Goal: Task Accomplishment & Management: Complete application form

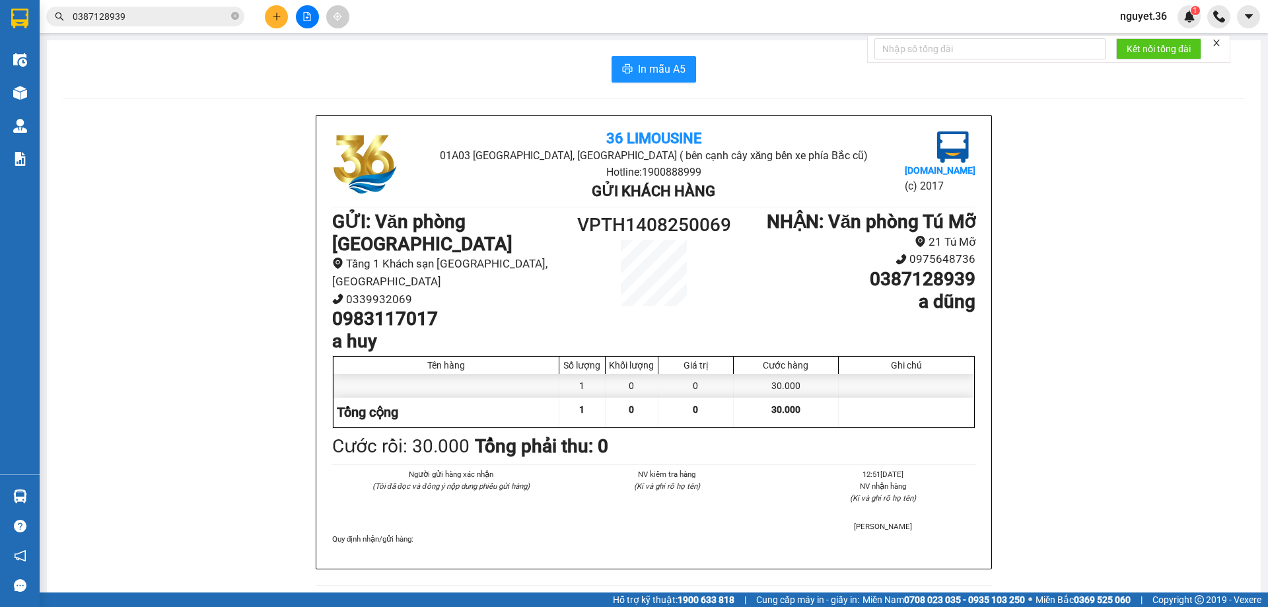
click at [279, 17] on icon "plus" at bounding box center [276, 16] width 9 height 9
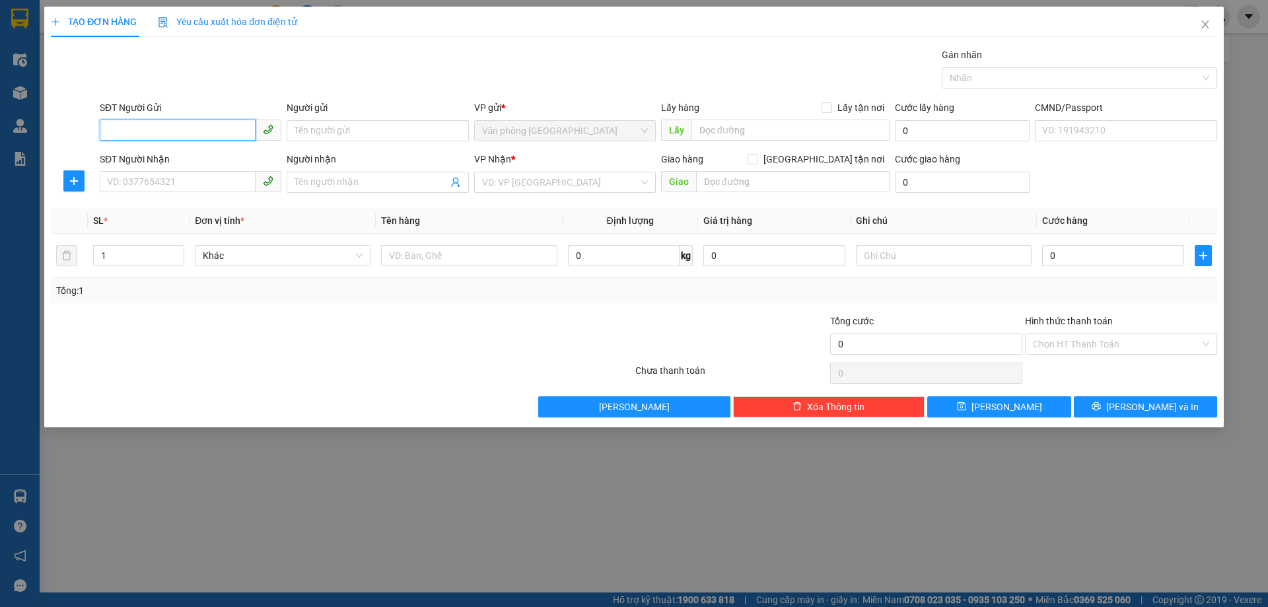
click at [174, 135] on input "SĐT Người Gửi" at bounding box center [178, 130] width 156 height 21
click at [149, 180] on input "SĐT Người Nhận" at bounding box center [178, 181] width 156 height 21
type input "0966178157"
click at [196, 205] on div "0966178157 - A HÀ" at bounding box center [191, 208] width 166 height 15
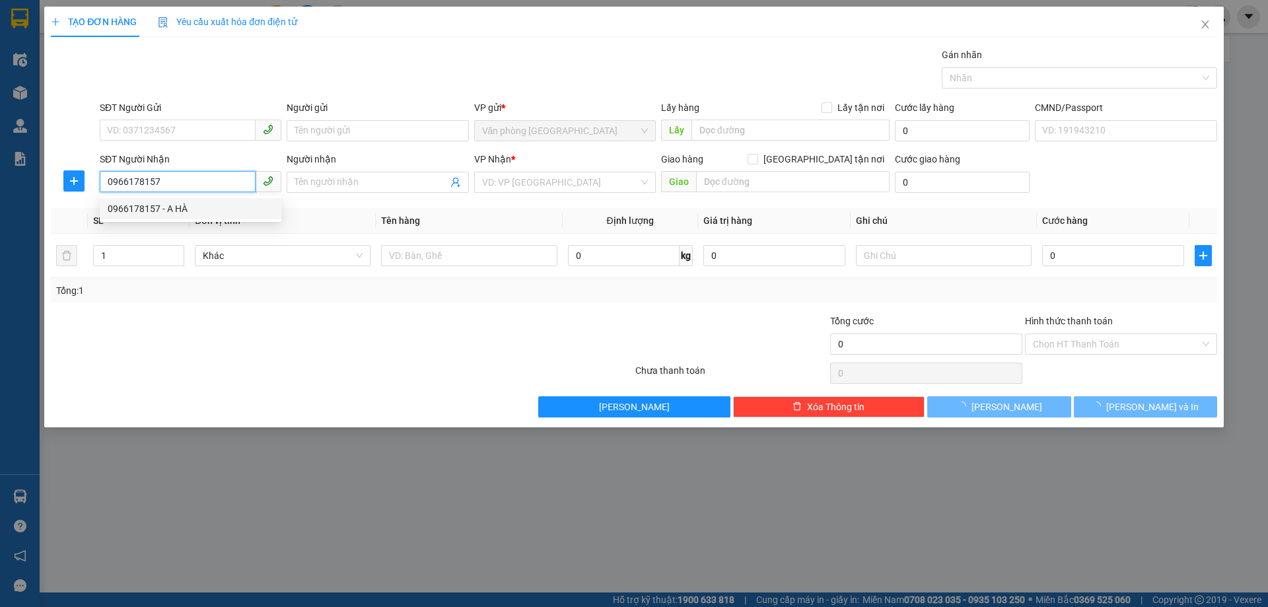
type input "A HÀ"
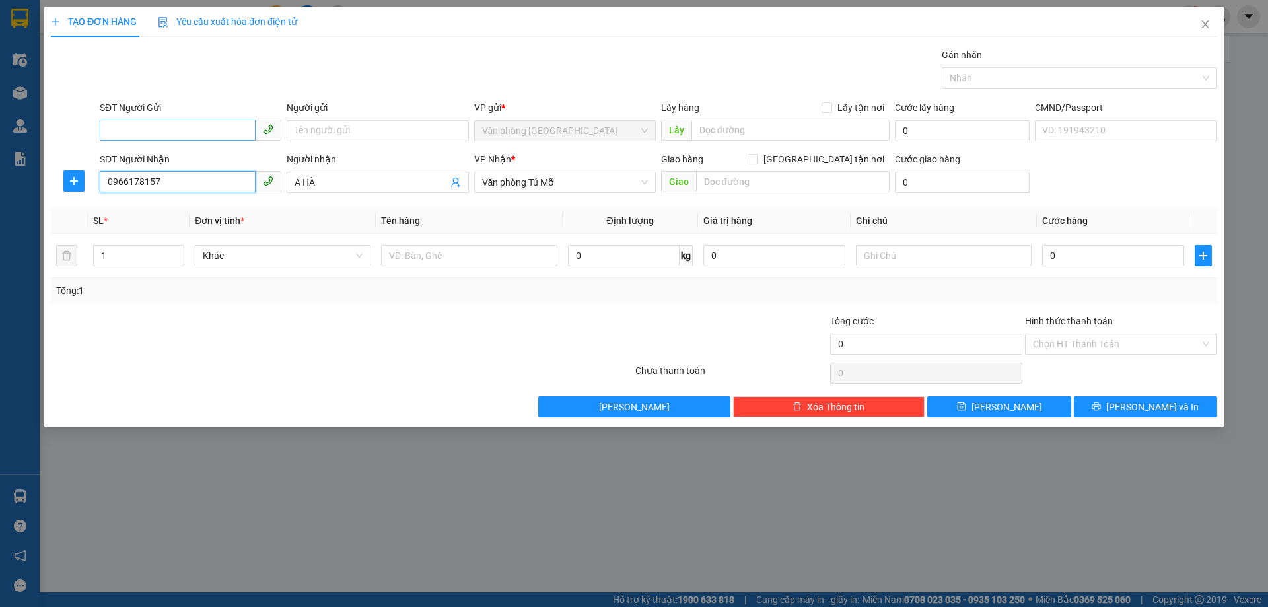
type input "0966178157"
click at [197, 134] on input "SĐT Người Gửi" at bounding box center [178, 130] width 156 height 21
click at [151, 157] on div "0983117017 - a huy" at bounding box center [191, 157] width 166 height 15
type input "0983117017"
type input "a huy"
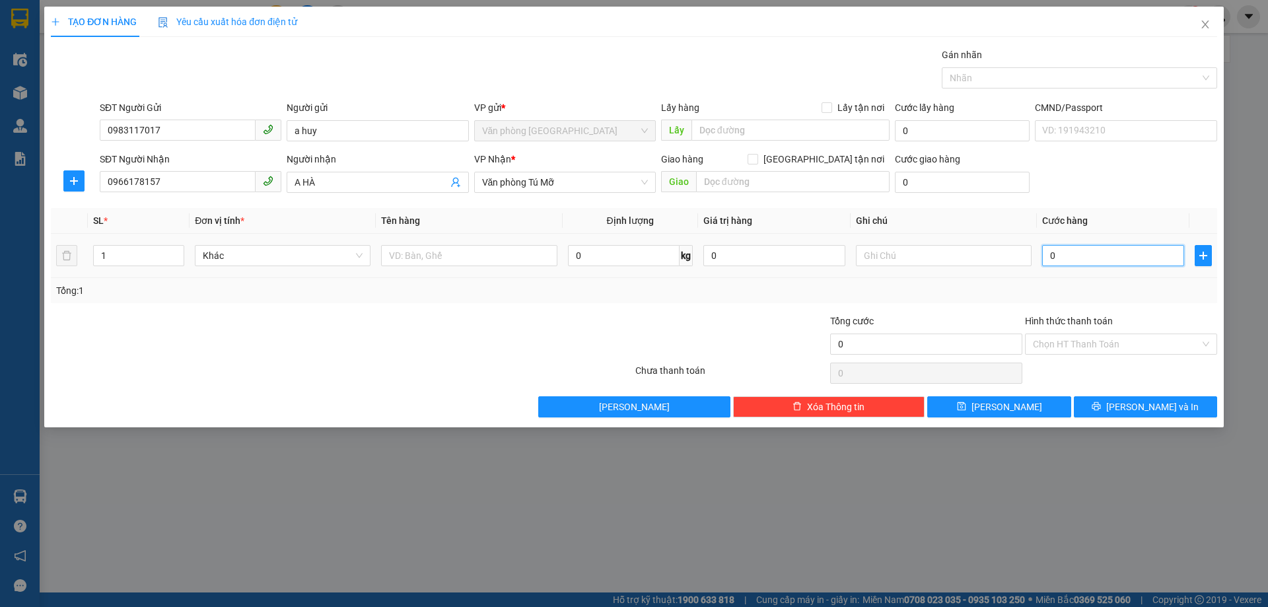
click at [1077, 254] on input "0" at bounding box center [1113, 255] width 142 height 21
type input "3"
type input "30"
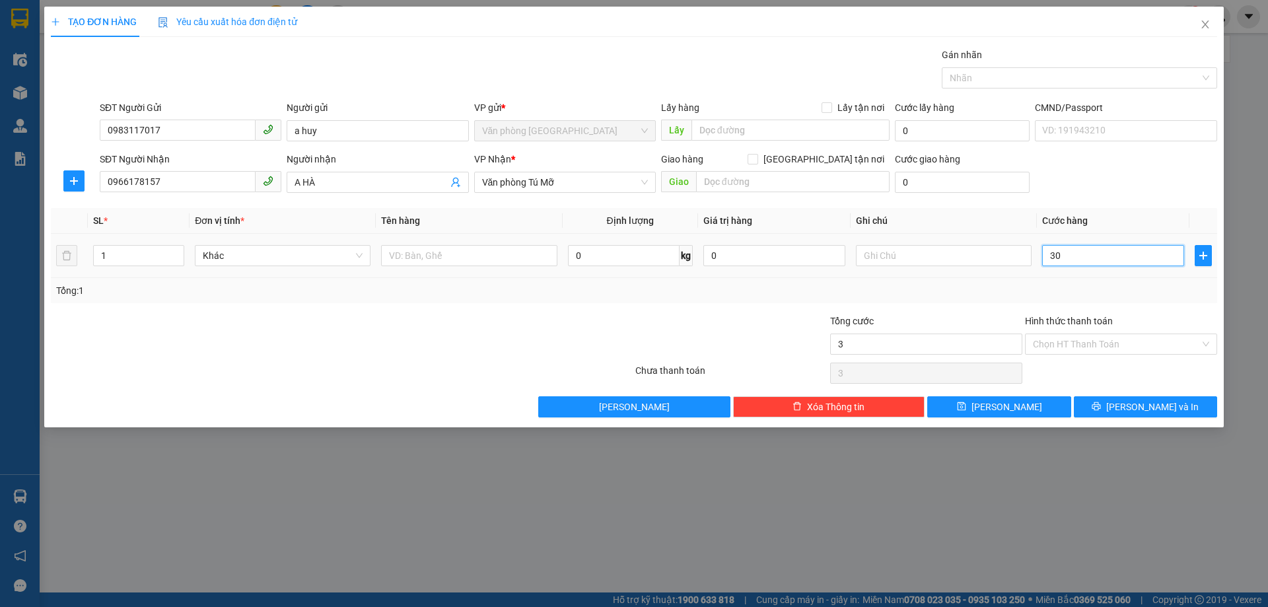
type input "30"
type input "300"
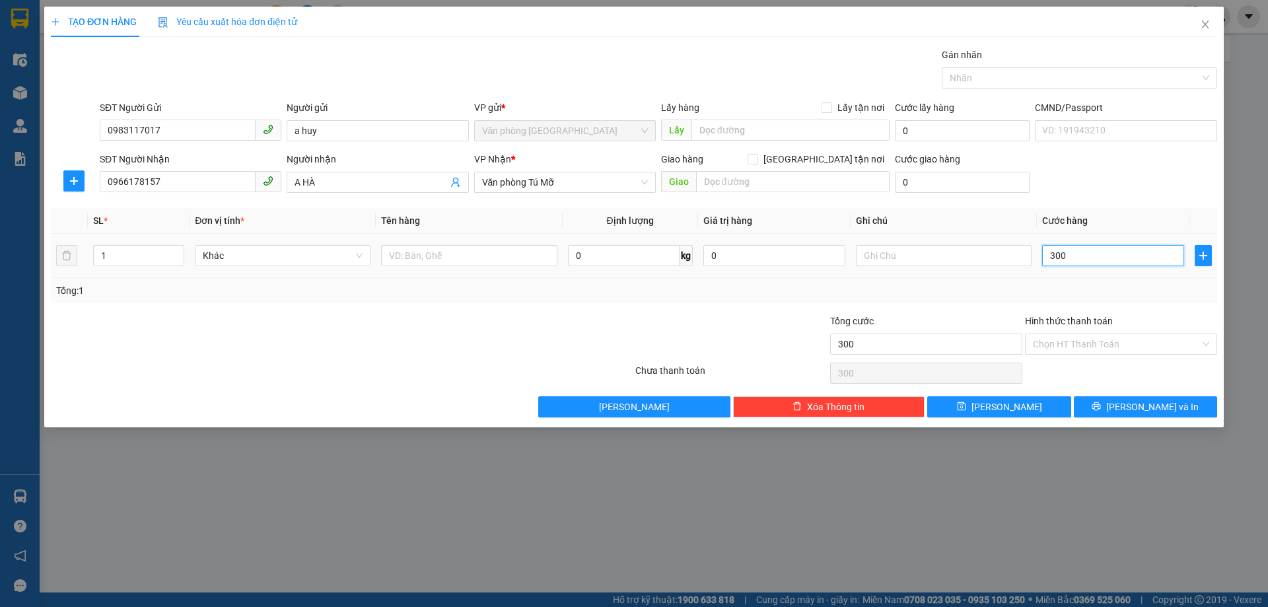
type input "3.000"
type input "30.000"
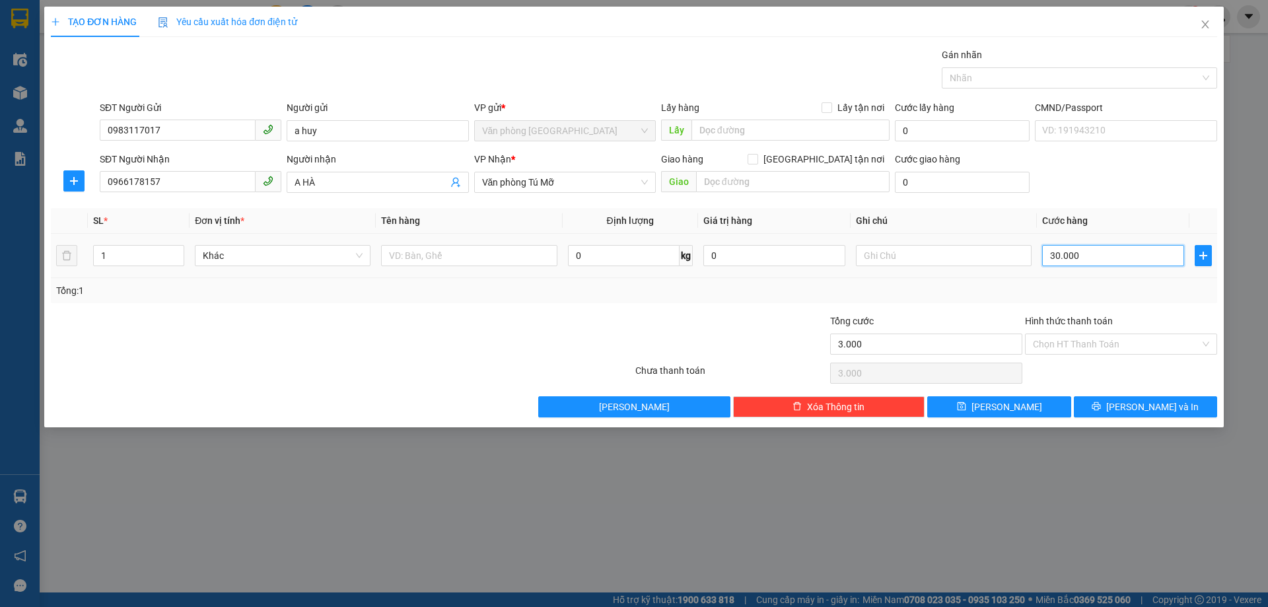
type input "30.000"
click at [1057, 345] on input "Hình thức thanh toán" at bounding box center [1116, 344] width 167 height 20
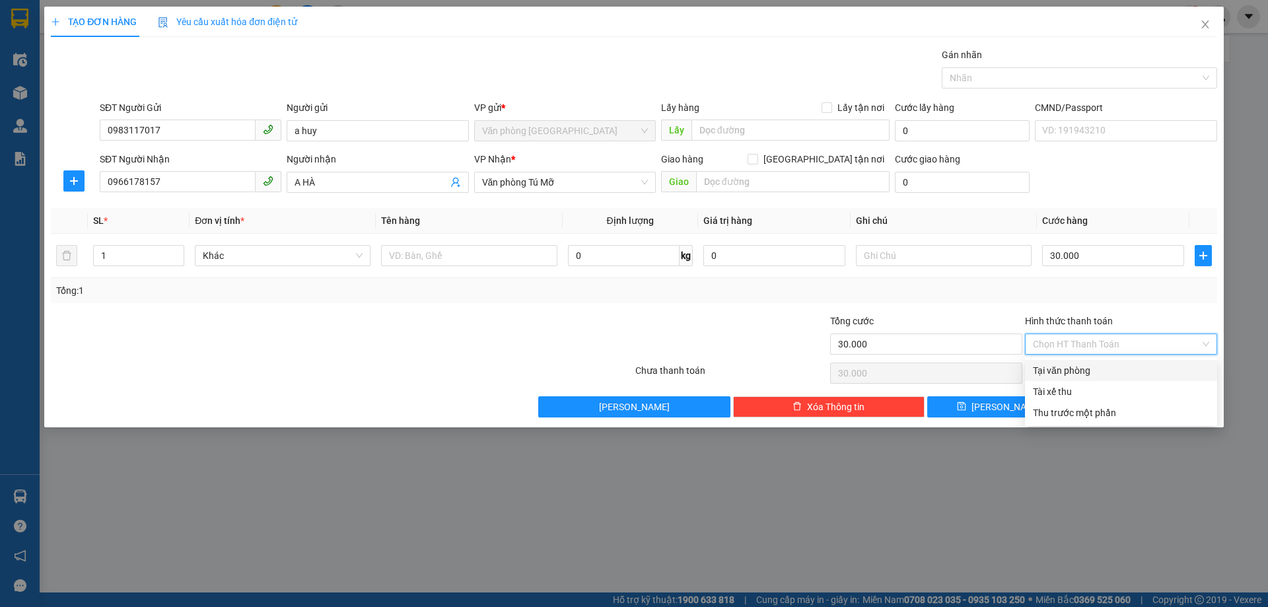
click at [1051, 374] on div "Tại văn phòng" at bounding box center [1121, 370] width 176 height 15
type input "0"
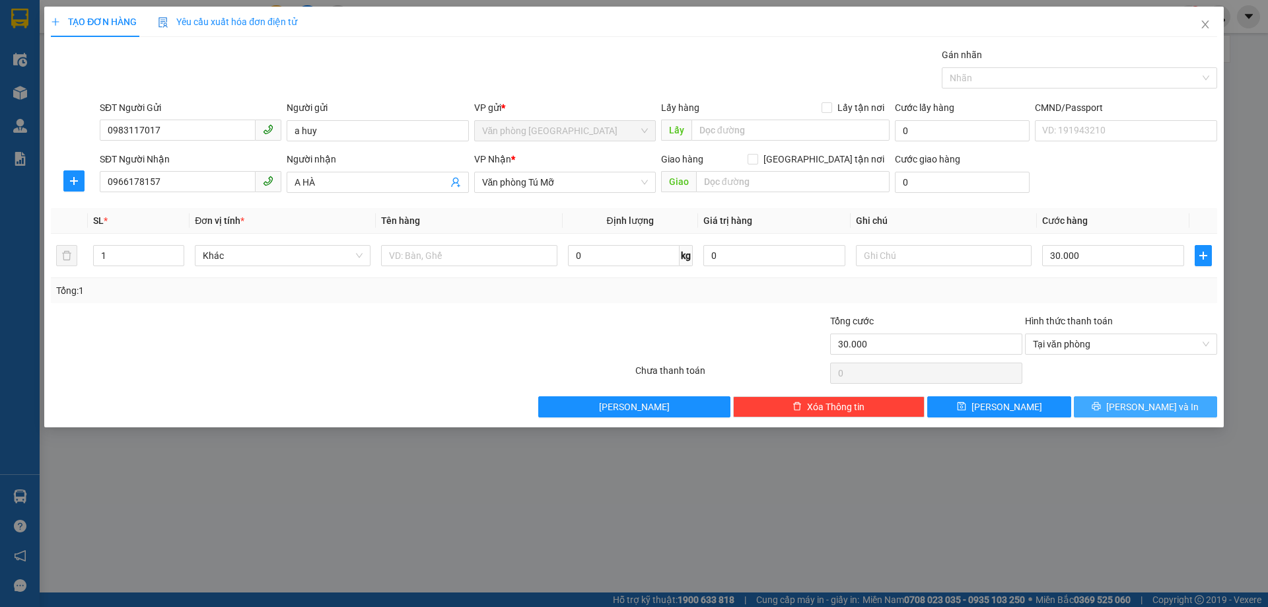
click at [1138, 408] on span "[PERSON_NAME] và In" at bounding box center [1152, 407] width 92 height 15
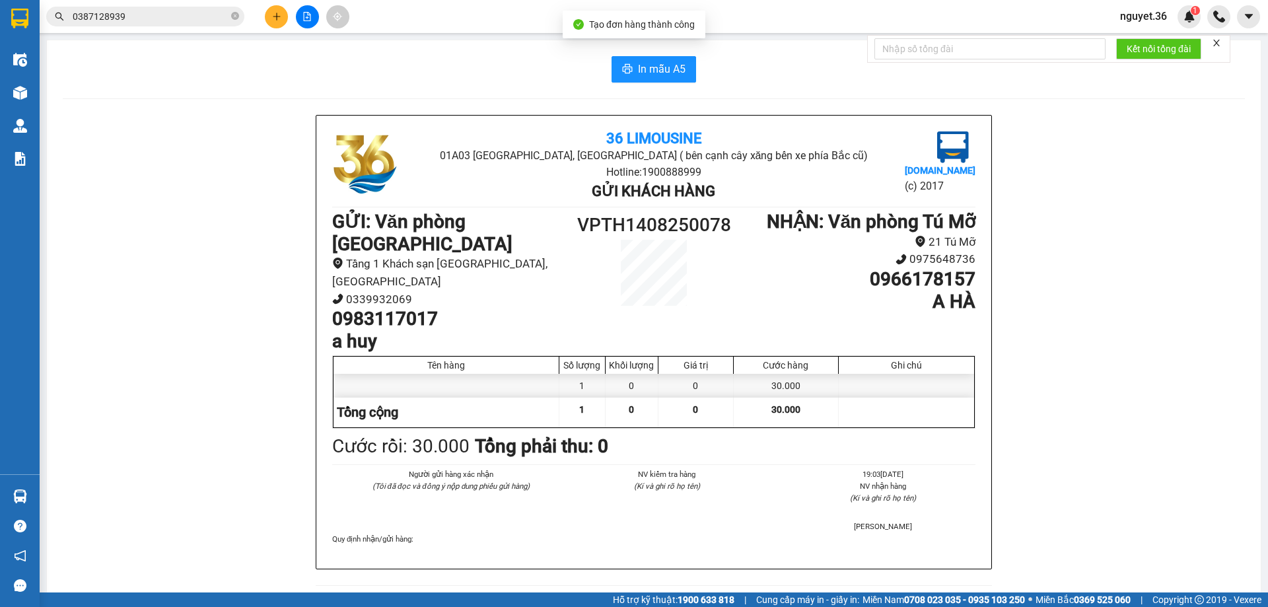
click at [673, 84] on div "In mẫu A5 36 Limousine 01A03 [GEOGRAPHIC_DATA], [GEOGRAPHIC_DATA] ( bên cạnh câ…" at bounding box center [654, 572] width 1214 height 1064
click at [670, 74] on span "In mẫu A5" at bounding box center [662, 69] width 48 height 17
click at [638, 69] on span "In mẫu A5" at bounding box center [662, 69] width 48 height 17
click at [277, 18] on icon "plus" at bounding box center [276, 16] width 9 height 9
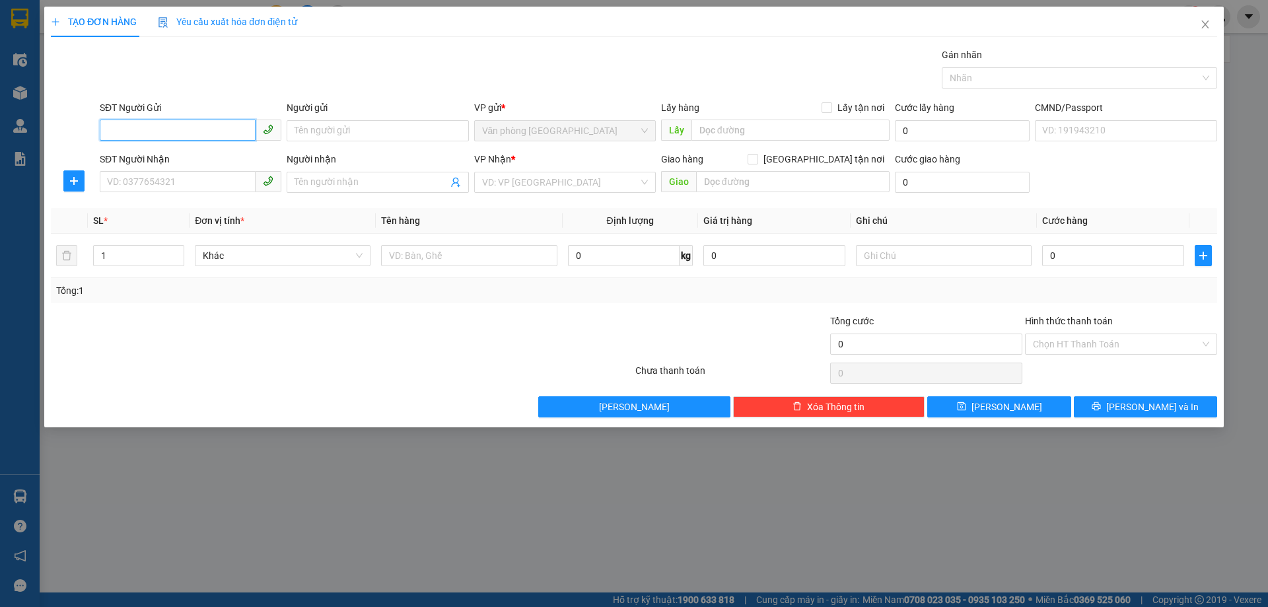
click at [192, 129] on input "SĐT Người Gửi" at bounding box center [178, 130] width 156 height 21
click at [160, 155] on div "0984557087 - định" at bounding box center [191, 157] width 166 height 15
type input "0984557087"
type input "định"
type input "0984557087"
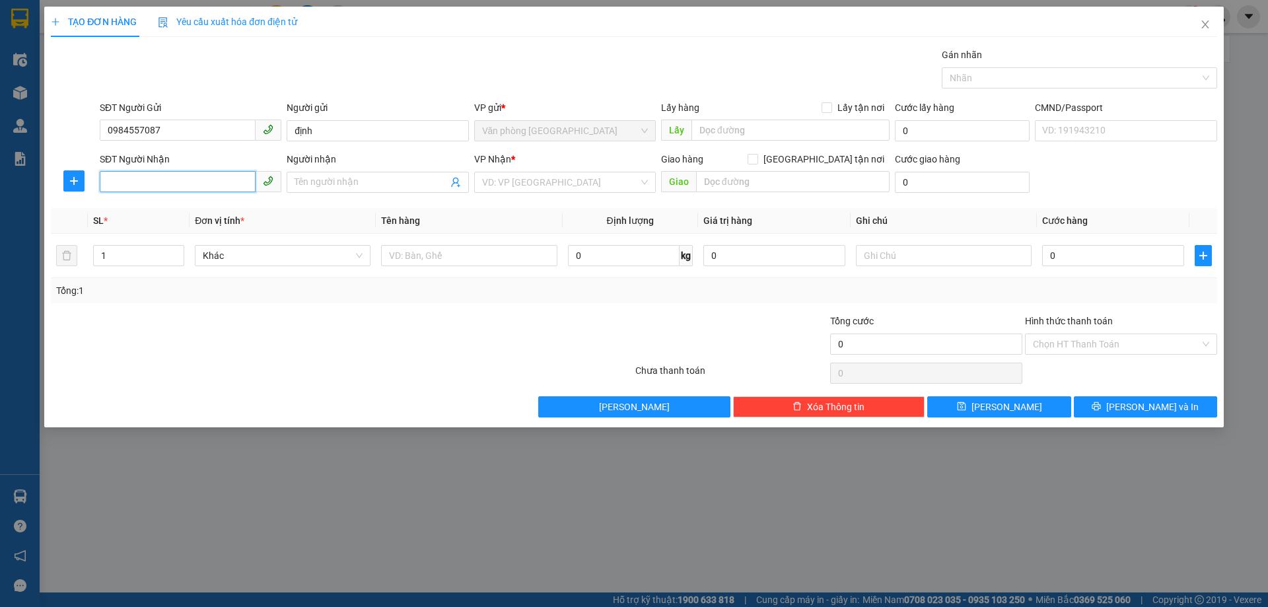
click at [159, 179] on input "SĐT Người Nhận" at bounding box center [178, 181] width 156 height 21
click at [164, 208] on div "0963195976 - C AN" at bounding box center [191, 208] width 166 height 15
type input "0963195976"
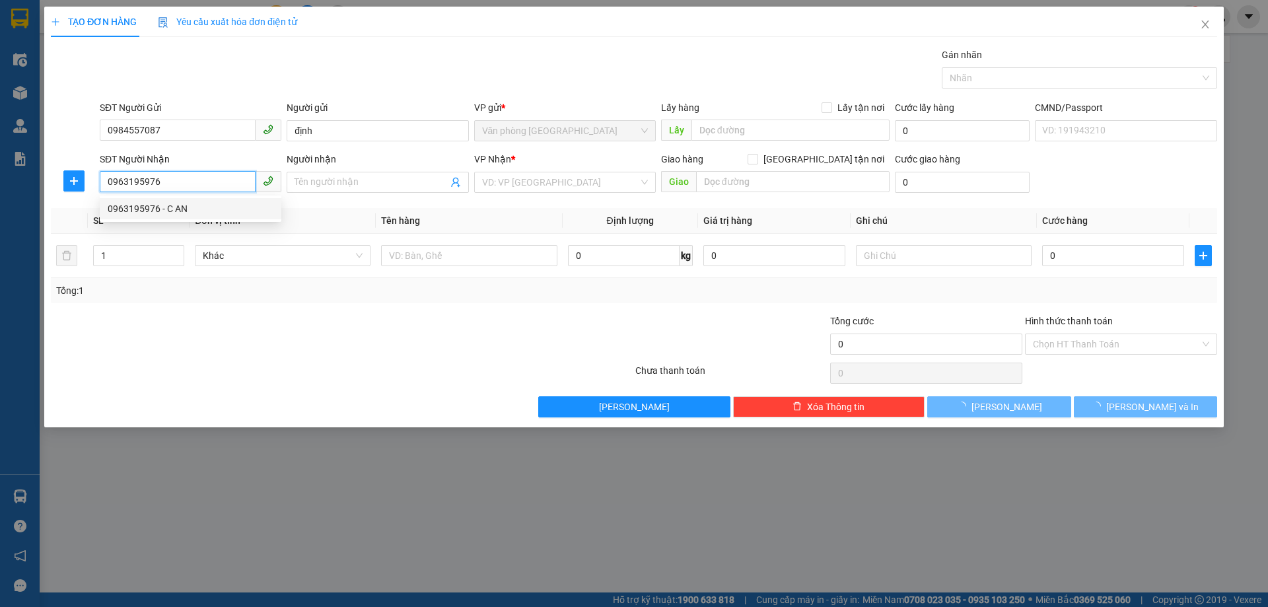
type input "C AN"
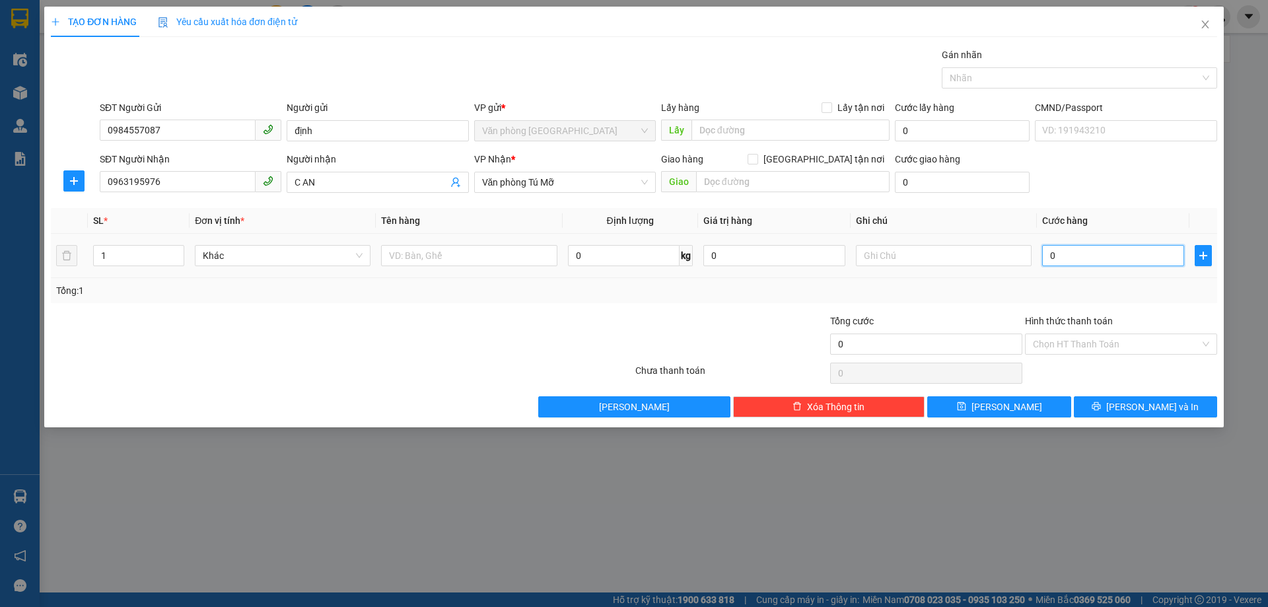
click at [1066, 253] on input "0" at bounding box center [1113, 255] width 142 height 21
type input "3"
type input "30"
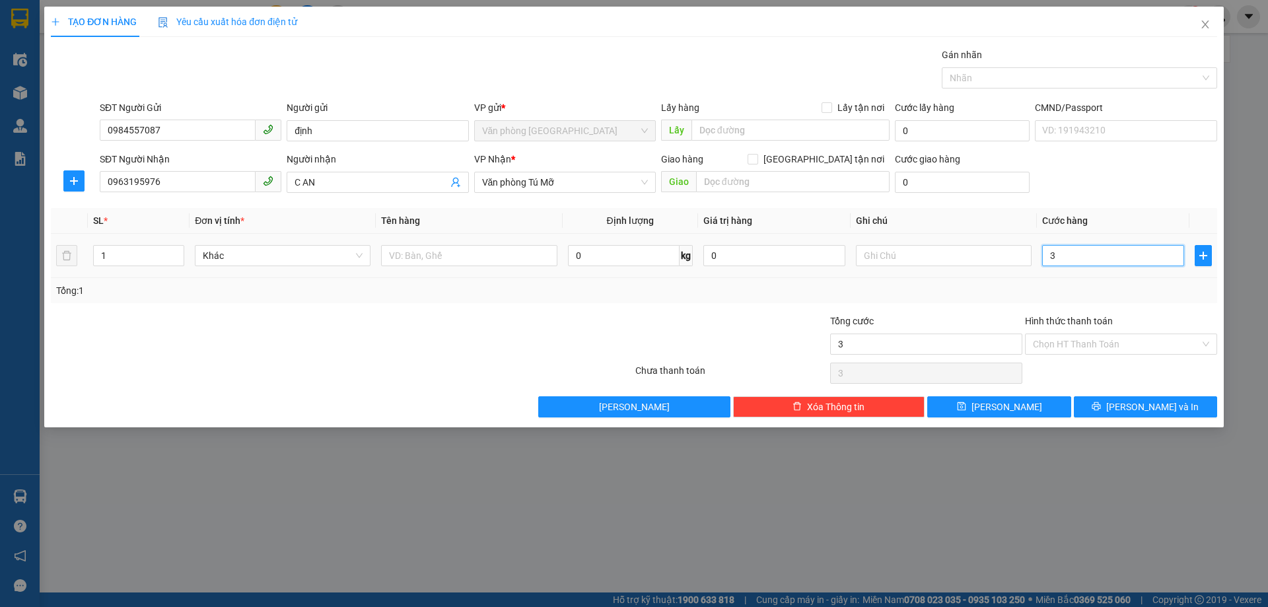
type input "30"
type input "300"
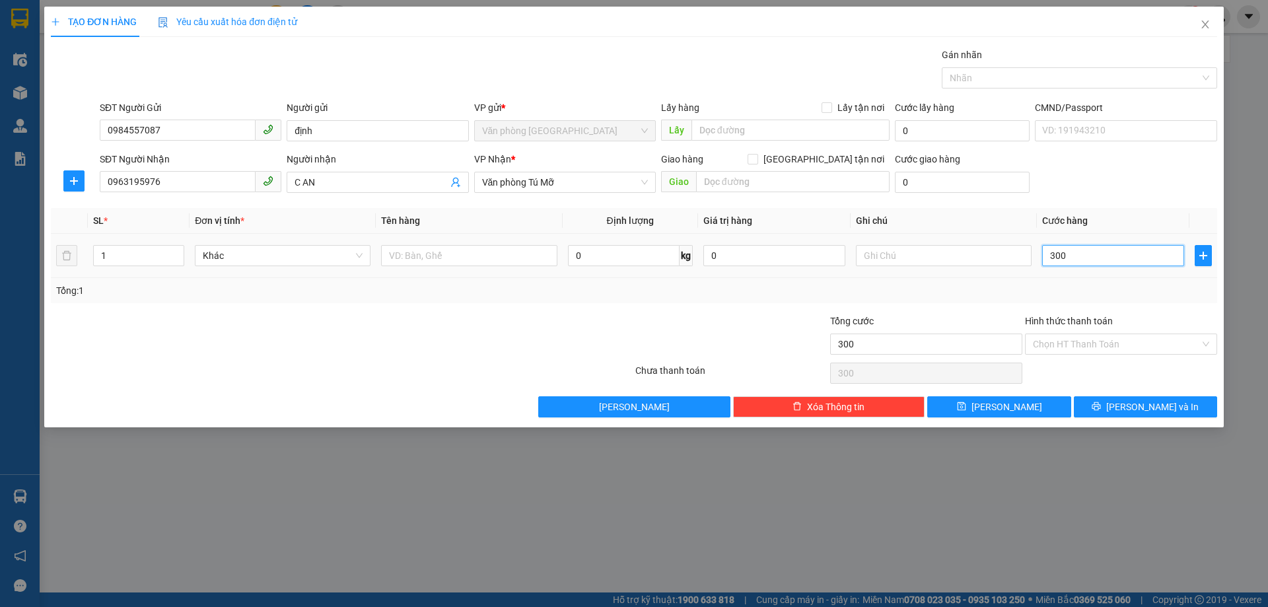
type input "3.000"
type input "30.000"
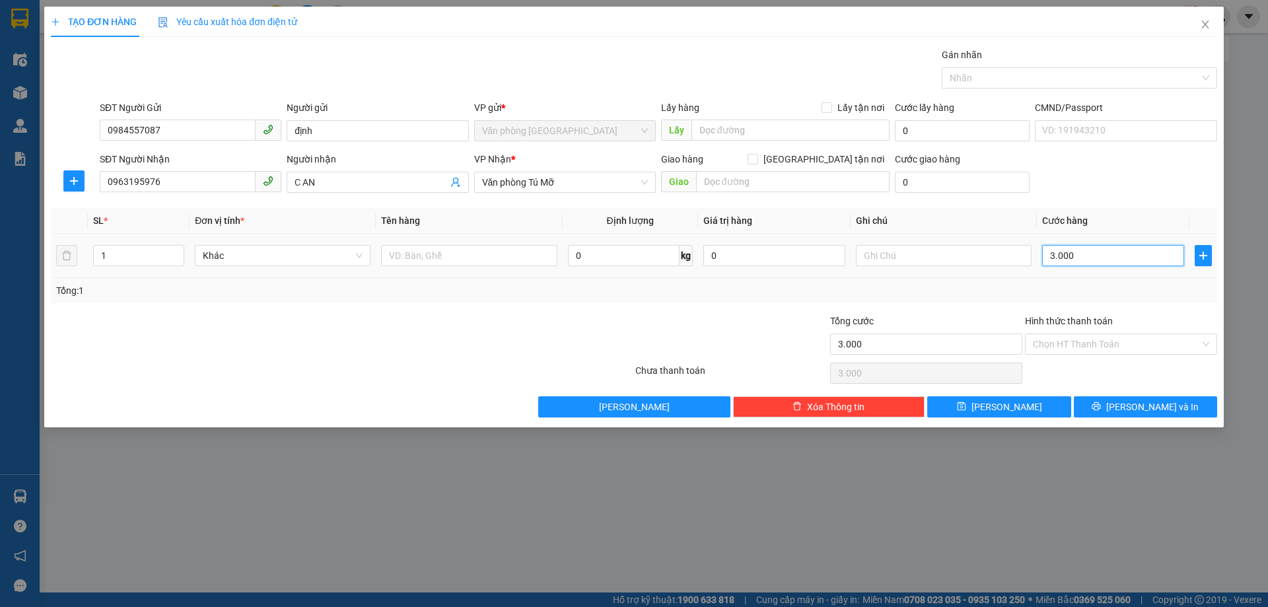
type input "30.000"
click at [1043, 345] on input "Hình thức thanh toán" at bounding box center [1116, 344] width 167 height 20
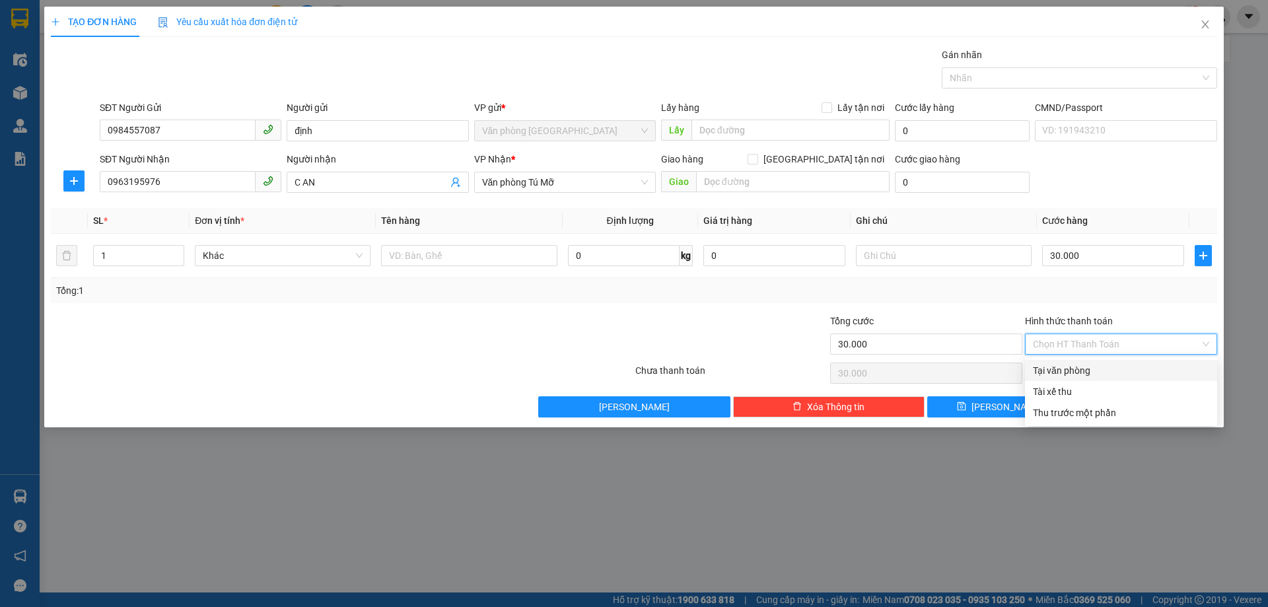
click at [1055, 370] on div "Tại văn phòng" at bounding box center [1121, 370] width 176 height 15
type input "0"
click at [1103, 407] on button "[PERSON_NAME] và In" at bounding box center [1145, 406] width 143 height 21
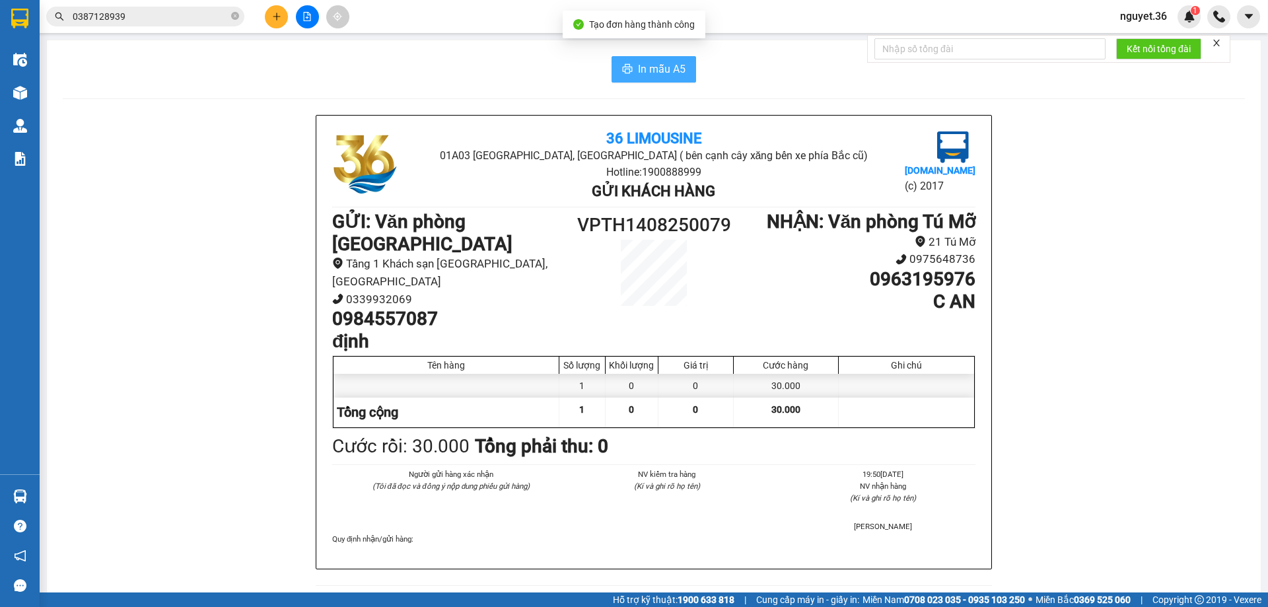
click at [669, 69] on span "In mẫu A5" at bounding box center [662, 69] width 48 height 17
